Goal: Information Seeking & Learning: Check status

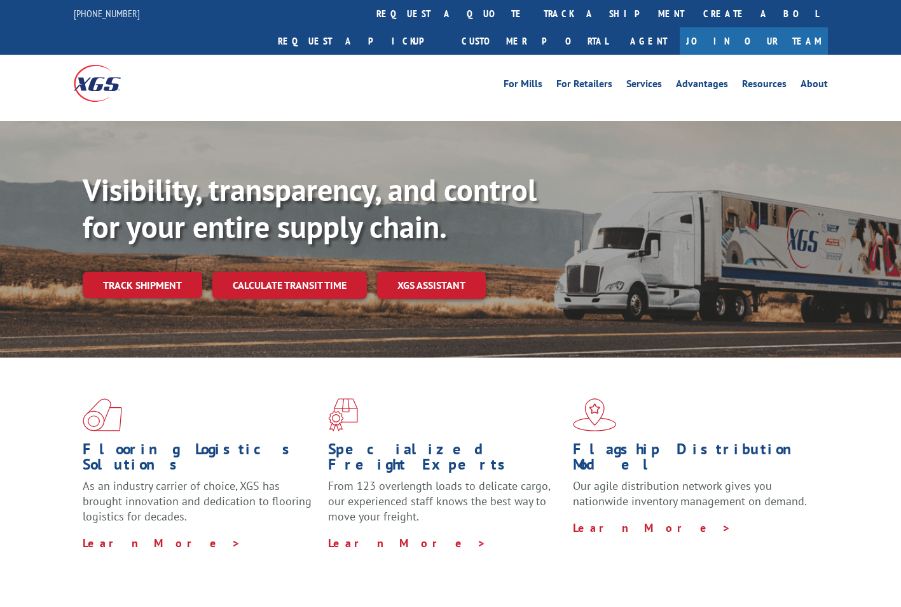
click at [534, 8] on link "track a shipment" at bounding box center [614, 13] width 160 height 27
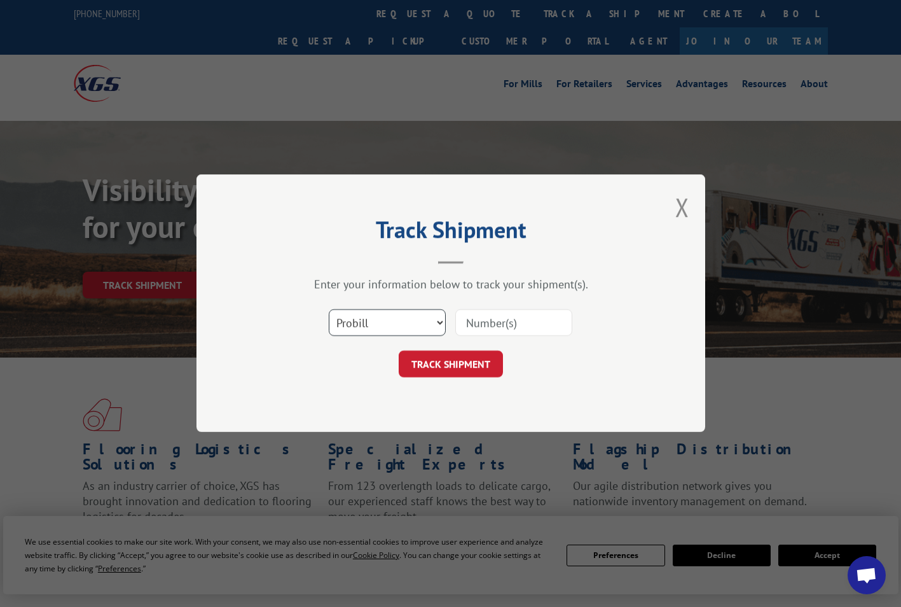
click at [361, 324] on select "Select category... Probill BOL PO" at bounding box center [387, 323] width 117 height 27
select select "po"
click at [329, 310] on select "Select category... Probill BOL PO" at bounding box center [387, 323] width 117 height 27
paste input "26531205"
type input "26531205"
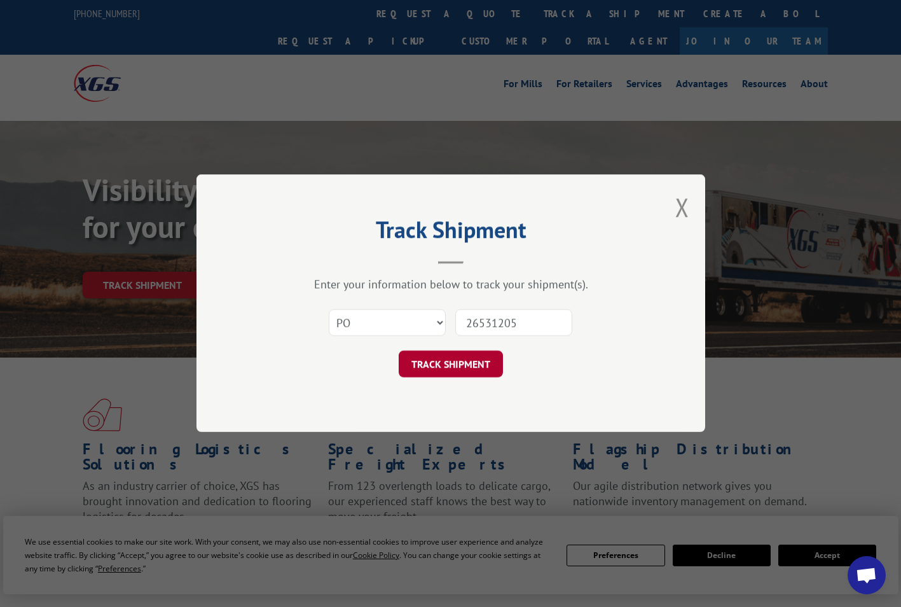
click at [462, 371] on button "TRACK SHIPMENT" at bounding box center [451, 364] width 104 height 27
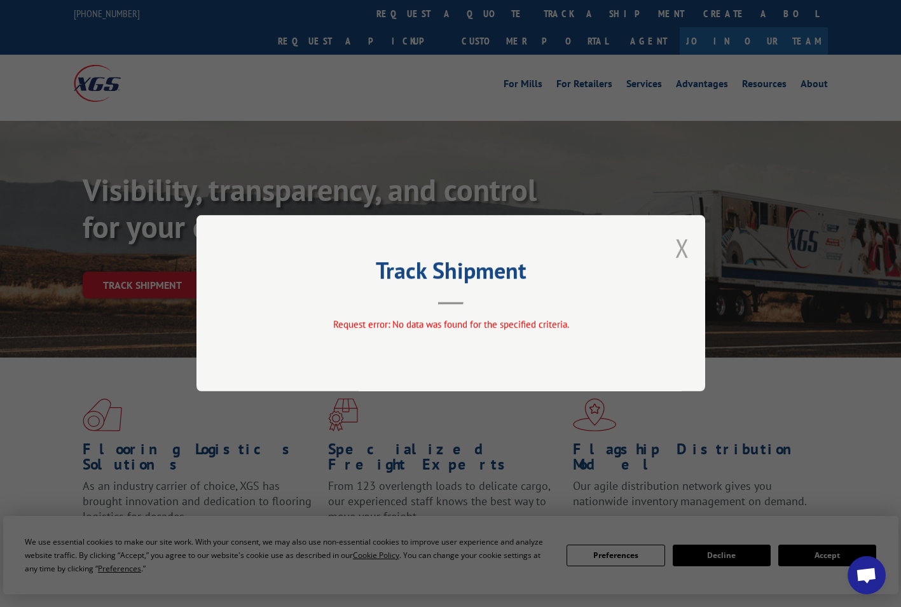
click at [678, 247] on div "Track Shipment Request error: No data was found for the specified criteria." at bounding box center [450, 303] width 509 height 176
click at [673, 247] on div "Track Shipment Request error: No data was found for the specified criteria." at bounding box center [450, 303] width 509 height 176
click at [688, 252] on div "Track Shipment Request error: No data was found for the specified criteria." at bounding box center [450, 303] width 509 height 176
drag, startPoint x: 688, startPoint y: 252, endPoint x: 674, endPoint y: 249, distance: 14.3
click at [674, 249] on div "Track Shipment Request error: No data was found for the specified criteria." at bounding box center [450, 303] width 509 height 176
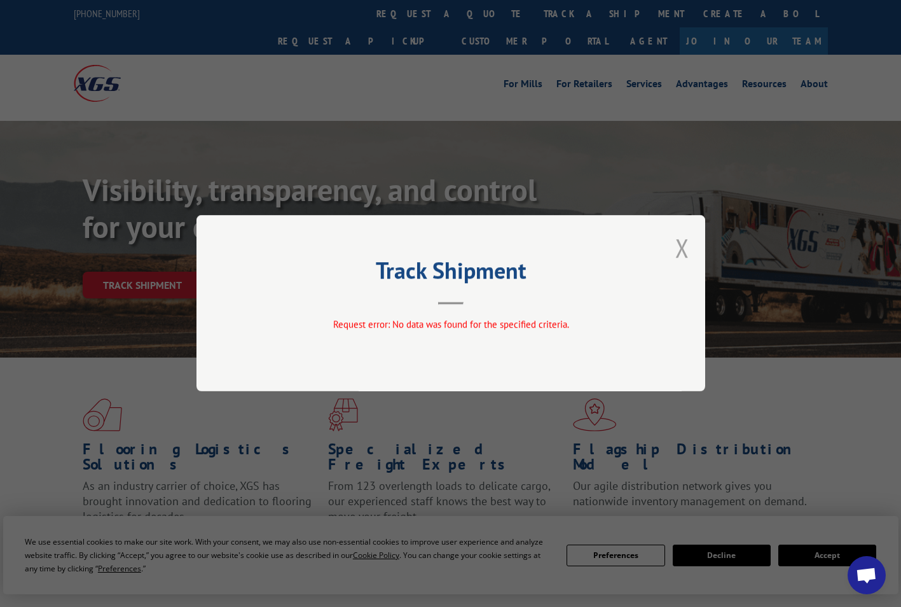
click at [682, 251] on button "Close modal" at bounding box center [682, 248] width 14 height 34
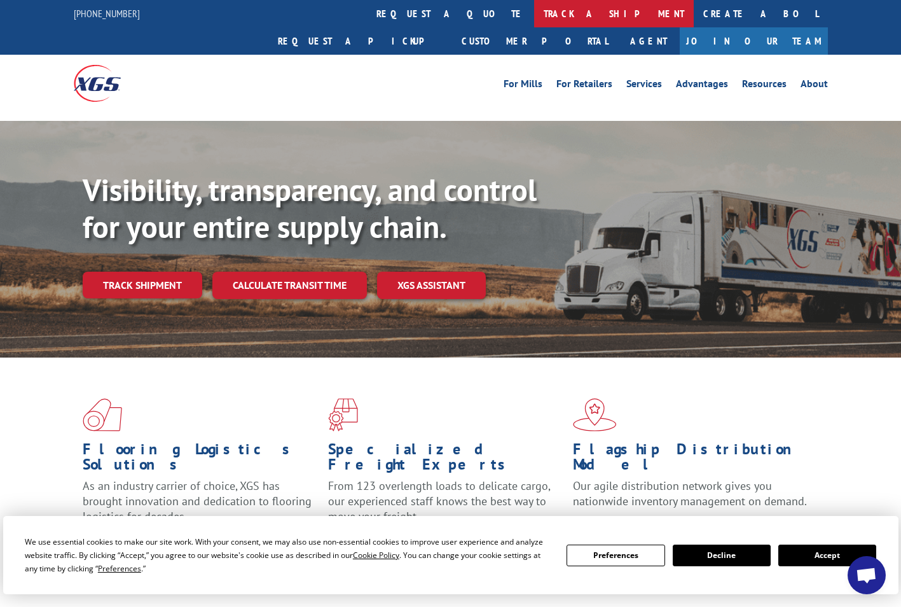
click at [534, 11] on link "track a shipment" at bounding box center [614, 13] width 160 height 27
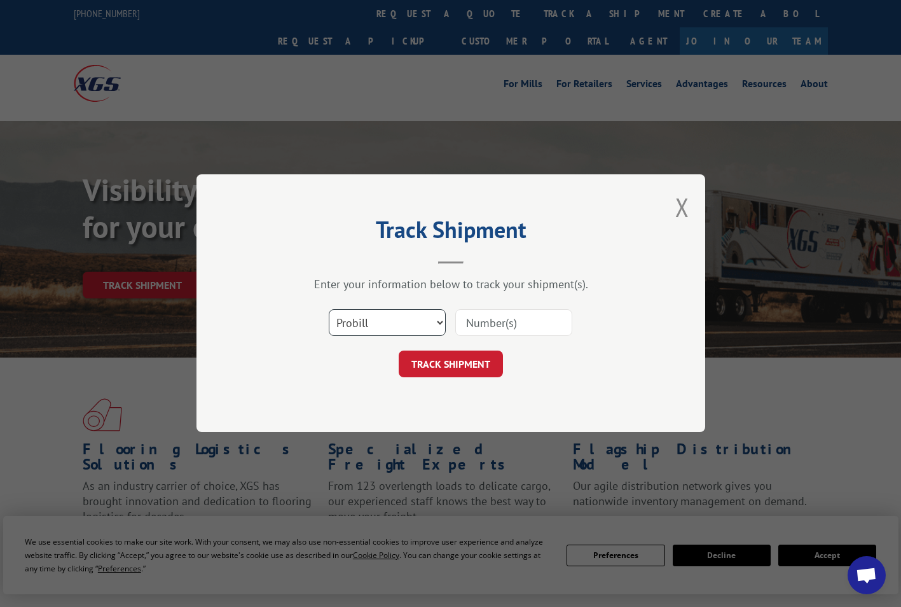
drag, startPoint x: 350, startPoint y: 318, endPoint x: 355, endPoint y: 338, distance: 20.5
click at [350, 318] on select "Select category... Probill BOL PO" at bounding box center [387, 323] width 117 height 27
select select "po"
click at [329, 310] on select "Select category... Probill BOL PO" at bounding box center [387, 323] width 117 height 27
click at [485, 331] on input at bounding box center [513, 323] width 117 height 27
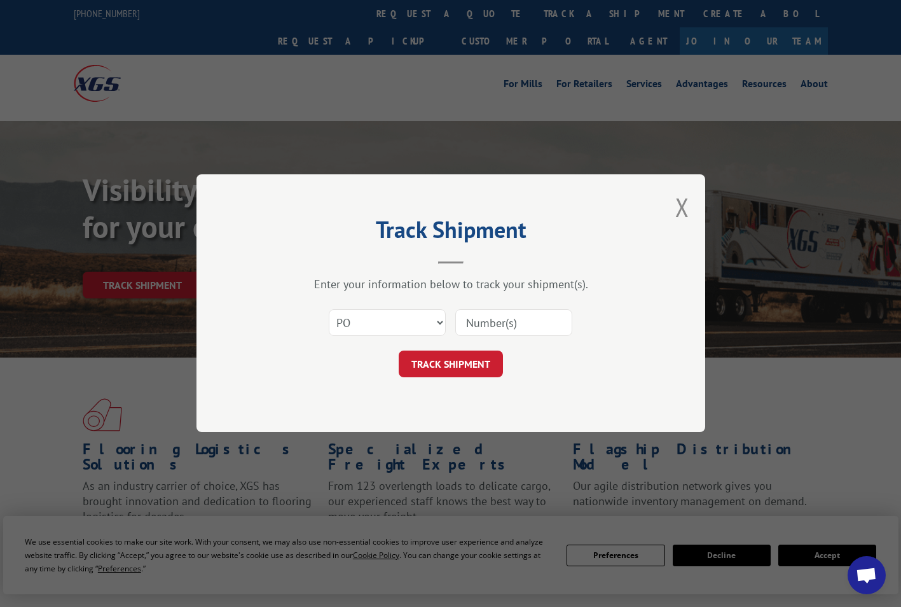
paste input "26531205"
type input "26531205"
click at [455, 365] on button "TRACK SHIPMENT" at bounding box center [451, 364] width 104 height 27
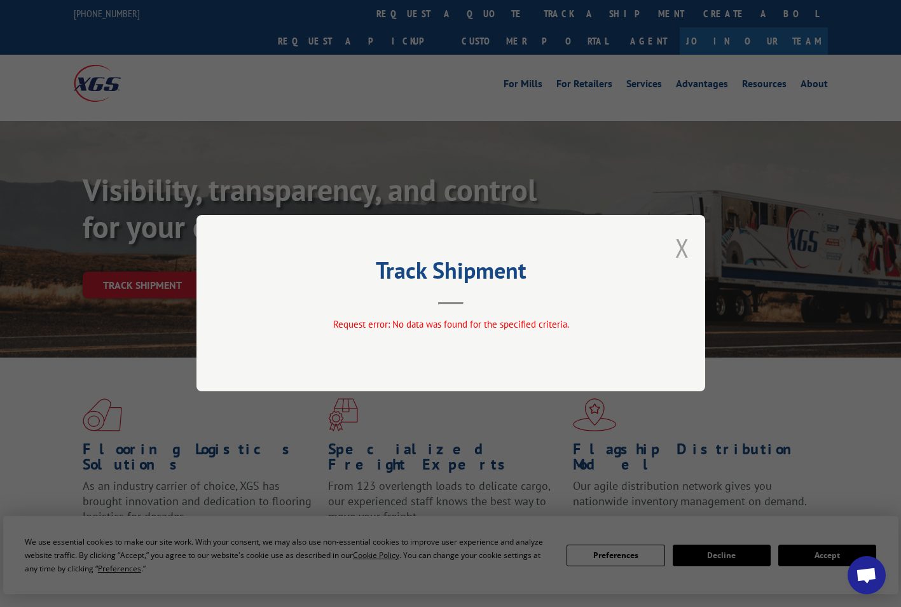
click at [686, 245] on button "Close modal" at bounding box center [682, 248] width 14 height 34
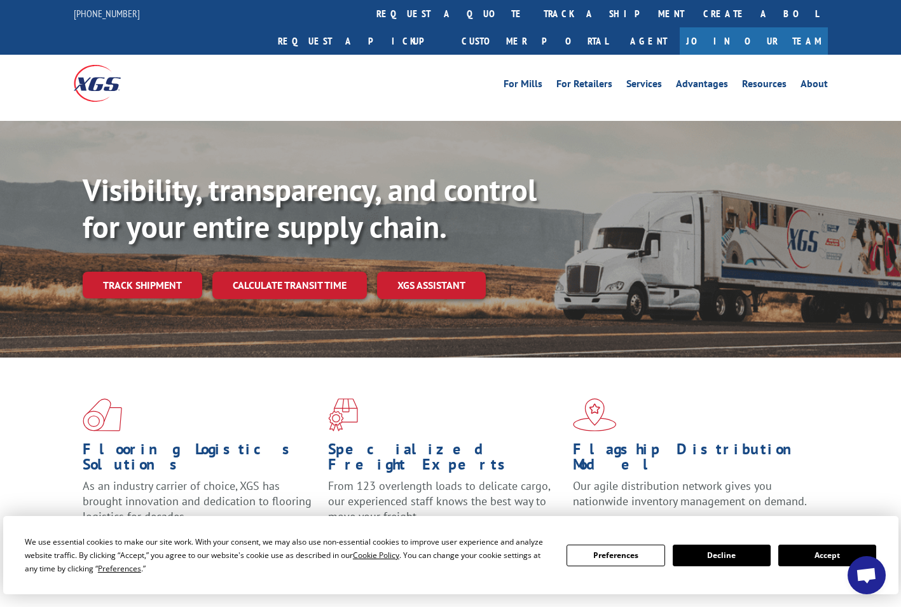
drag, startPoint x: 415, startPoint y: 13, endPoint x: 415, endPoint y: 42, distance: 29.3
click at [534, 13] on link "track a shipment" at bounding box center [614, 13] width 160 height 27
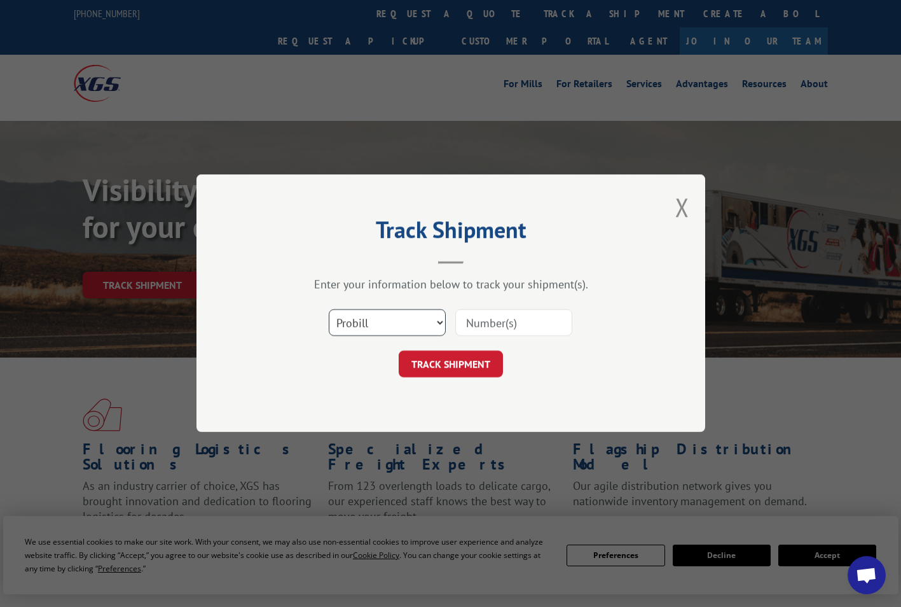
click at [370, 335] on select "Select category... Probill BOL PO" at bounding box center [387, 323] width 117 height 27
select select "po"
click at [329, 310] on select "Select category... Probill BOL PO" at bounding box center [387, 323] width 117 height 27
click at [533, 319] on input at bounding box center [513, 323] width 117 height 27
paste input "26531205"
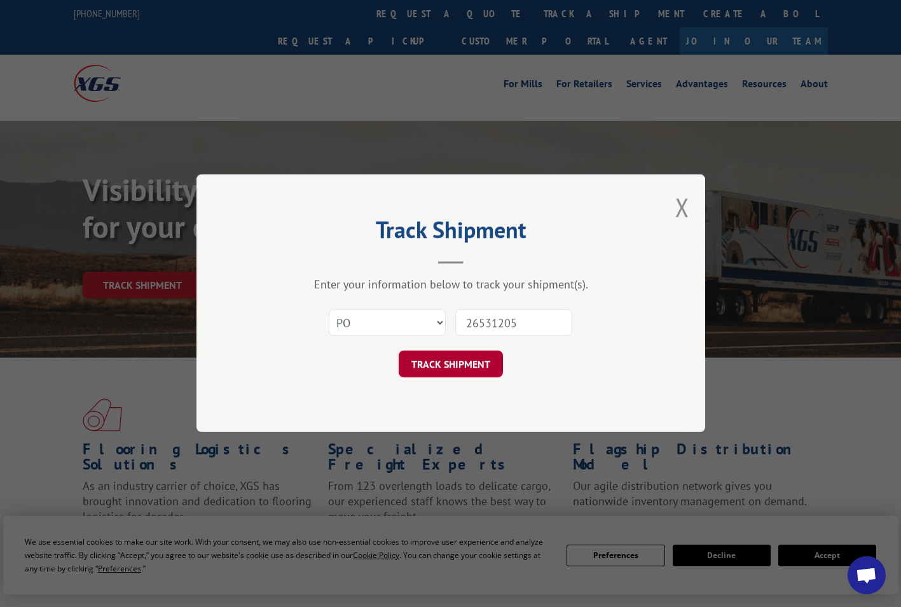
type input "26531205"
click at [477, 359] on button "TRACK SHIPMENT" at bounding box center [451, 364] width 104 height 27
